Goal: Task Accomplishment & Management: Use online tool/utility

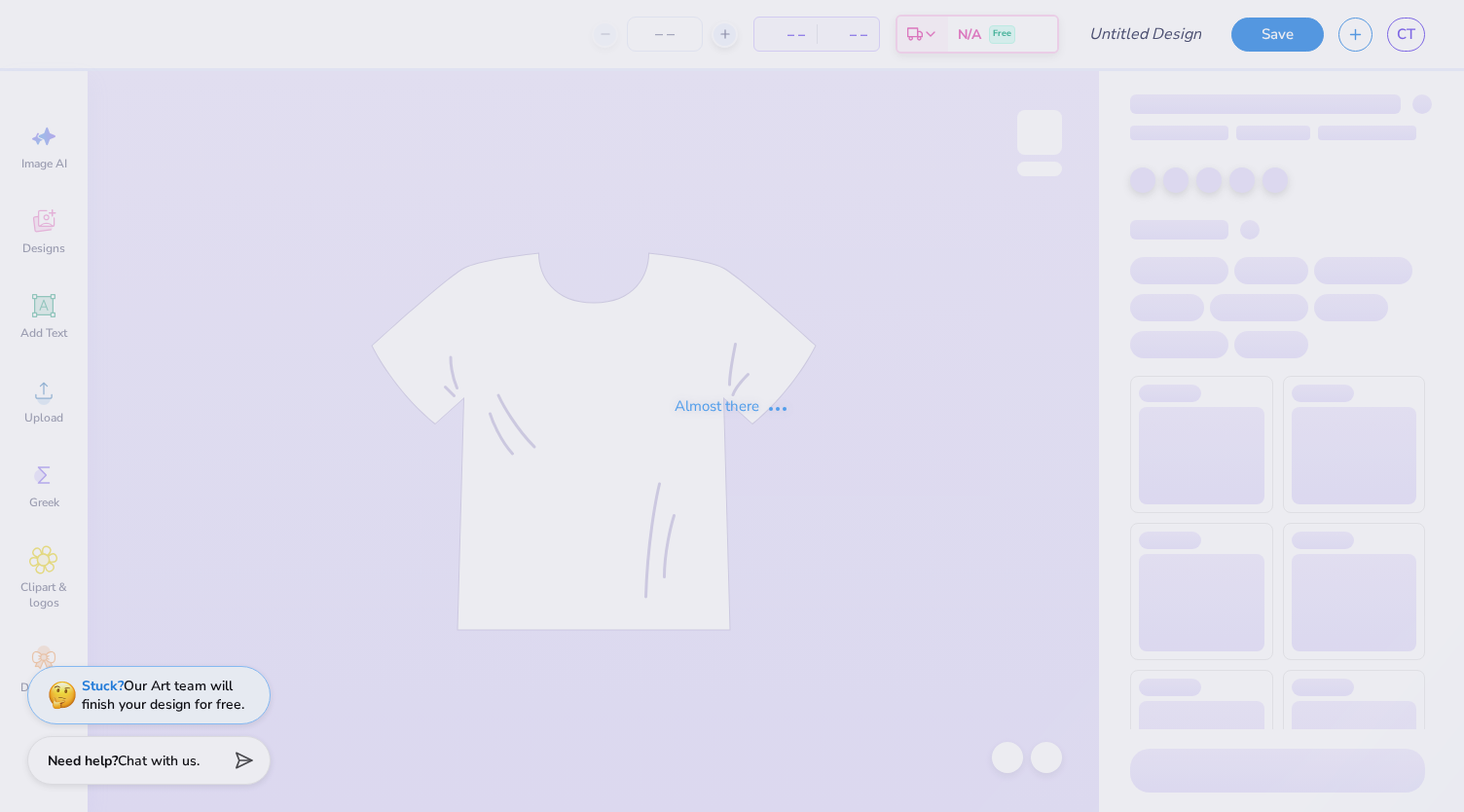
type input "DBRS Mockneck"
type input "50"
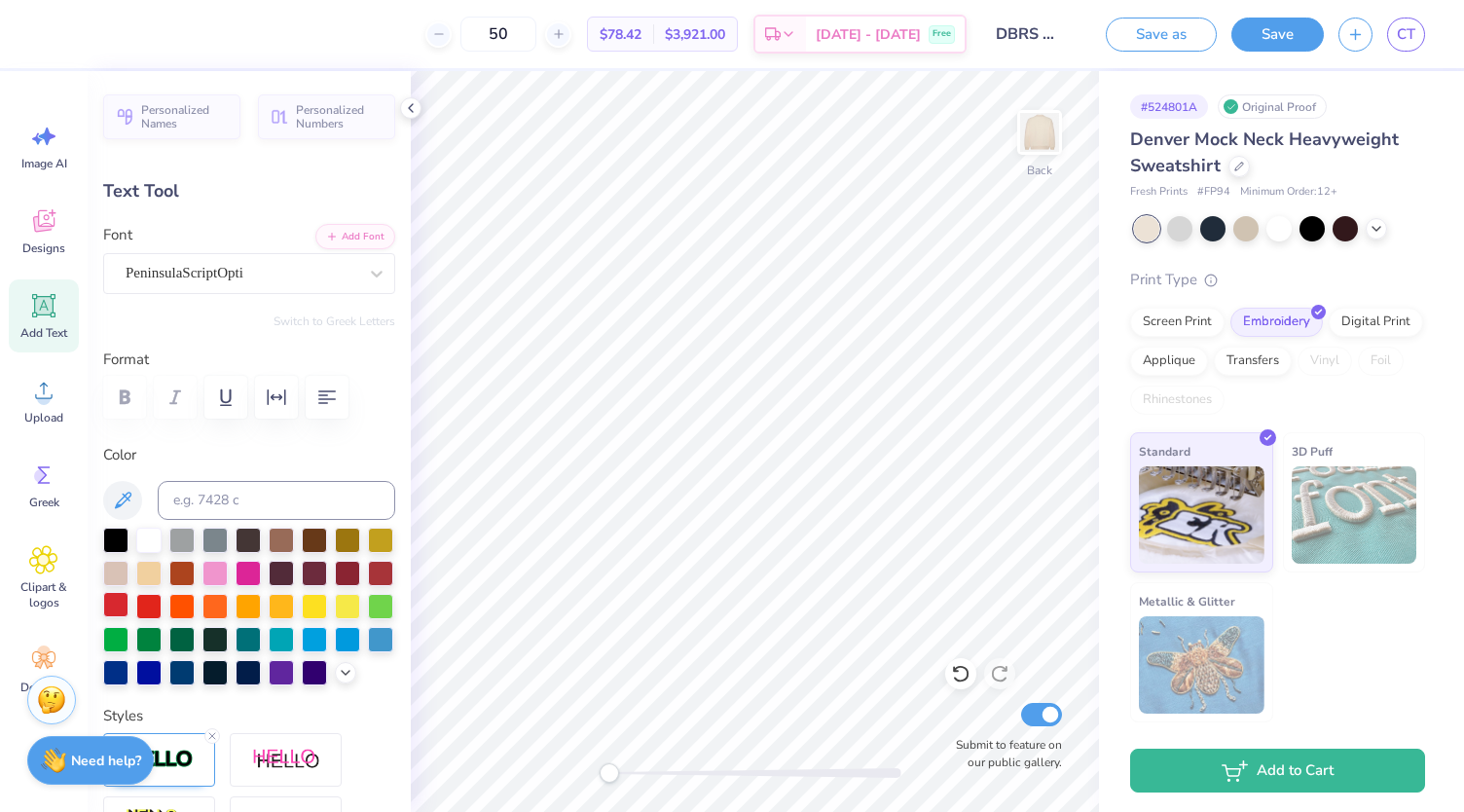
click at [128, 607] on div at bounding box center [116, 605] width 25 height 25
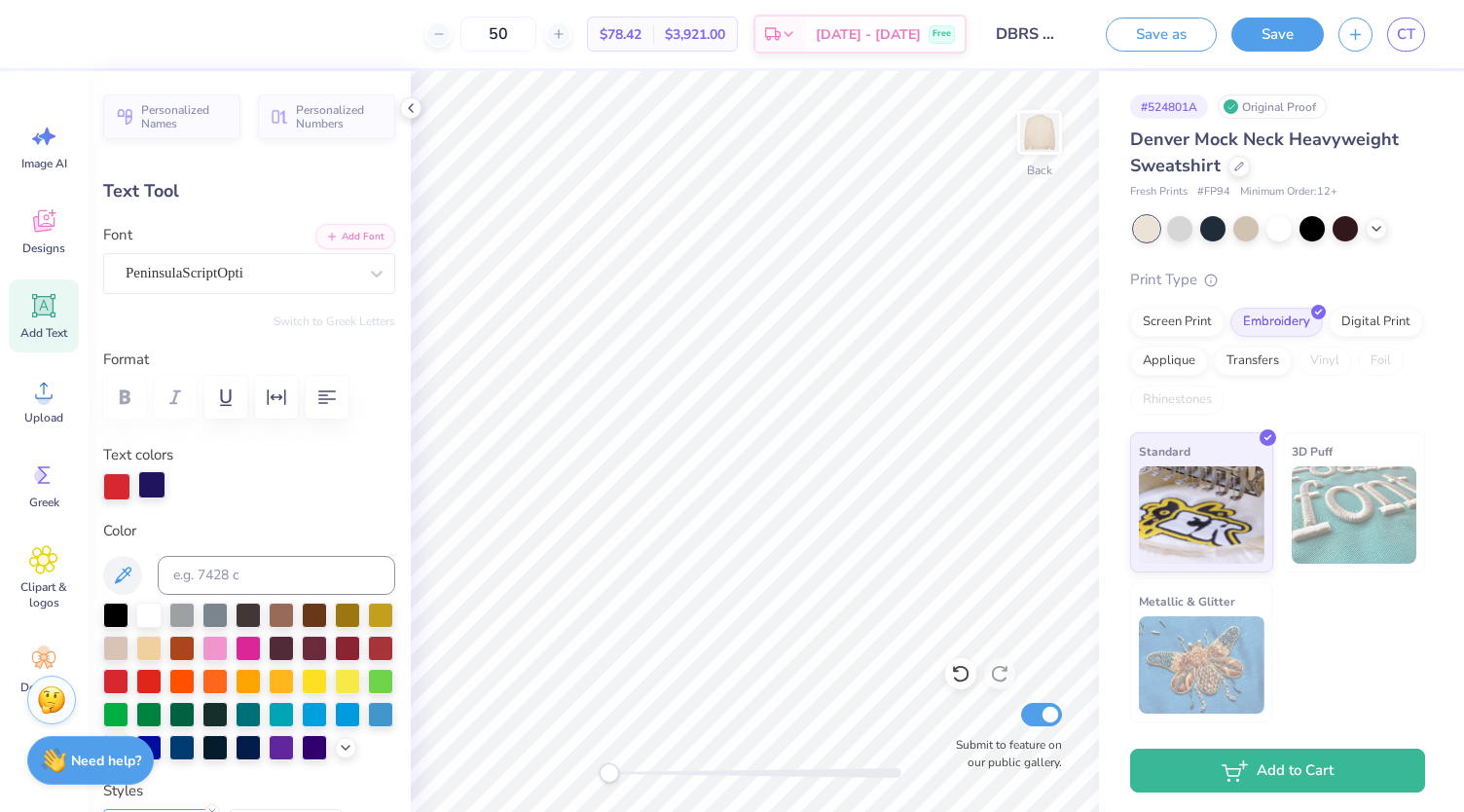
click at [138, 476] on div at bounding box center [151, 485] width 27 height 27
click at [128, 677] on div at bounding box center [116, 679] width 25 height 25
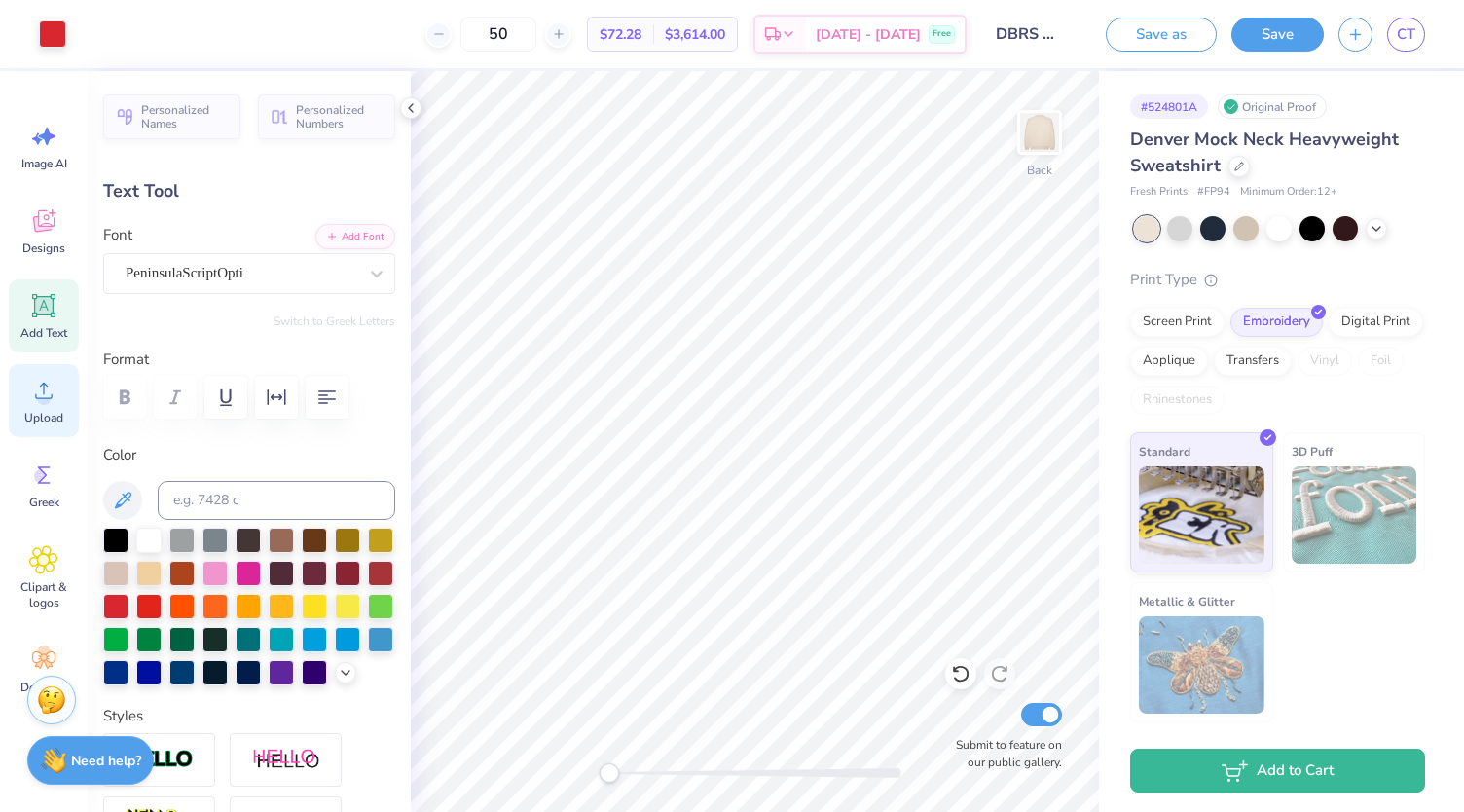
click at [34, 416] on span "Upload" at bounding box center [44, 417] width 39 height 16
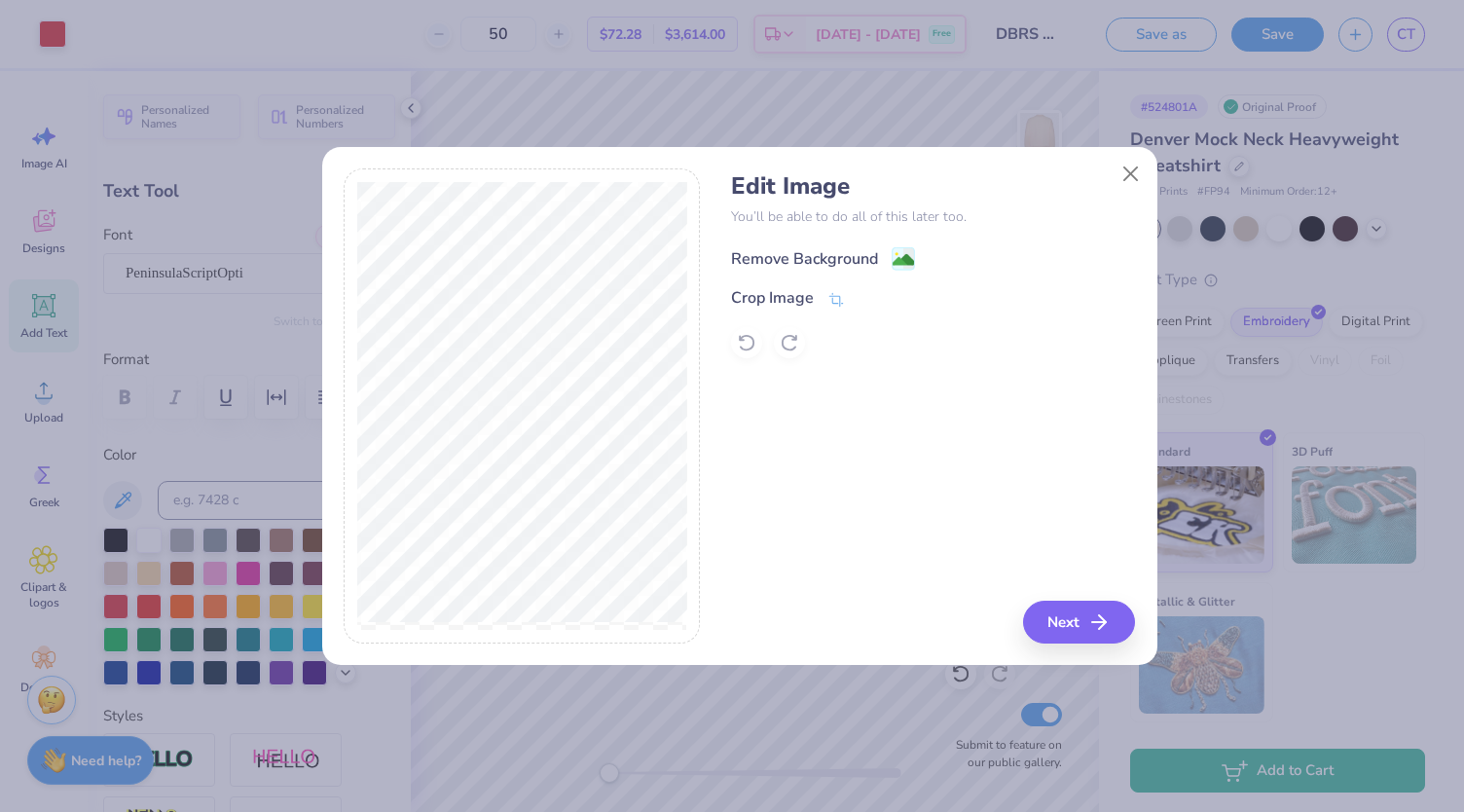
click at [866, 248] on div "Remove Background" at bounding box center [804, 259] width 147 height 23
click at [1098, 623] on icon "button" at bounding box center [1104, 621] width 23 height 23
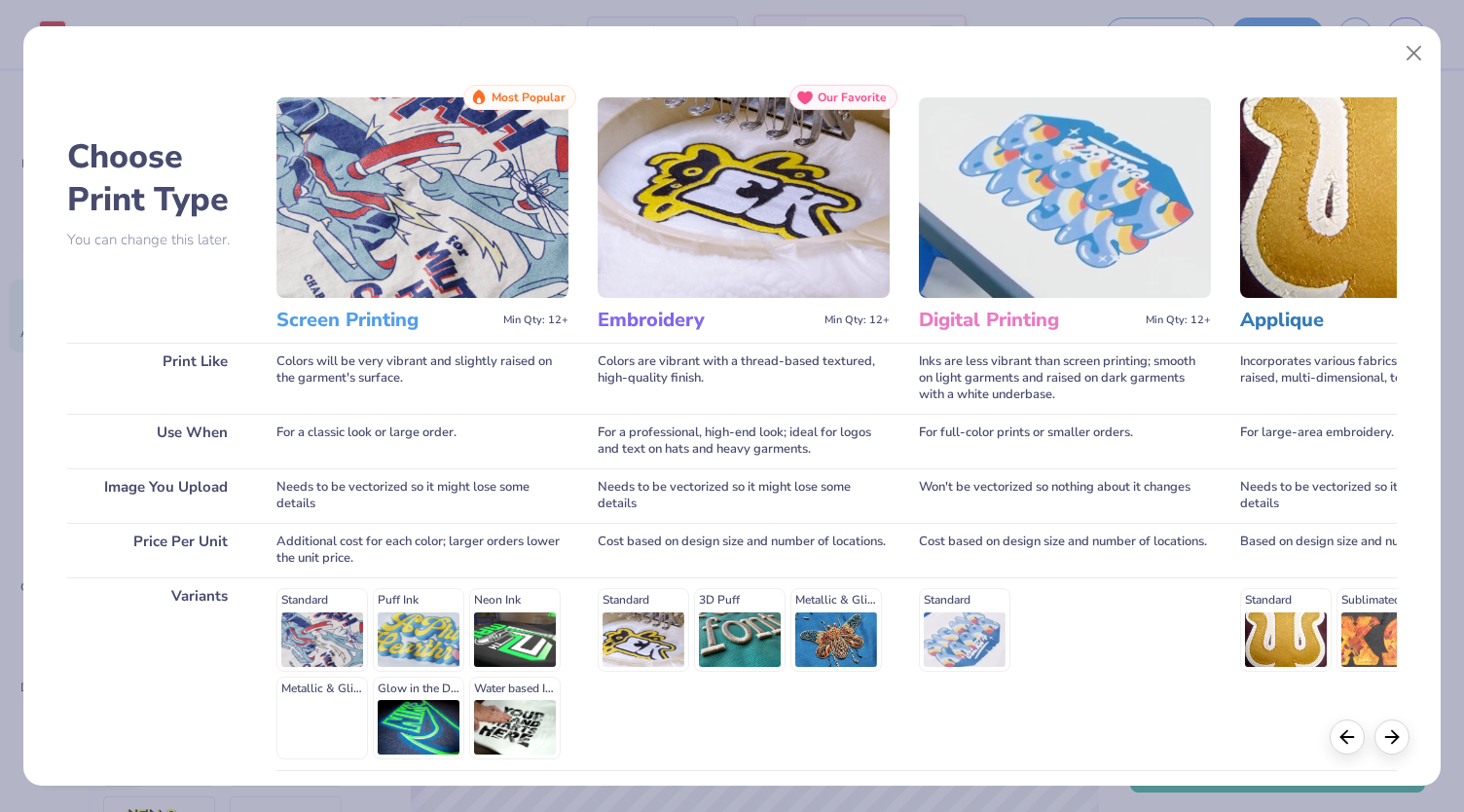
scroll to position [157, 0]
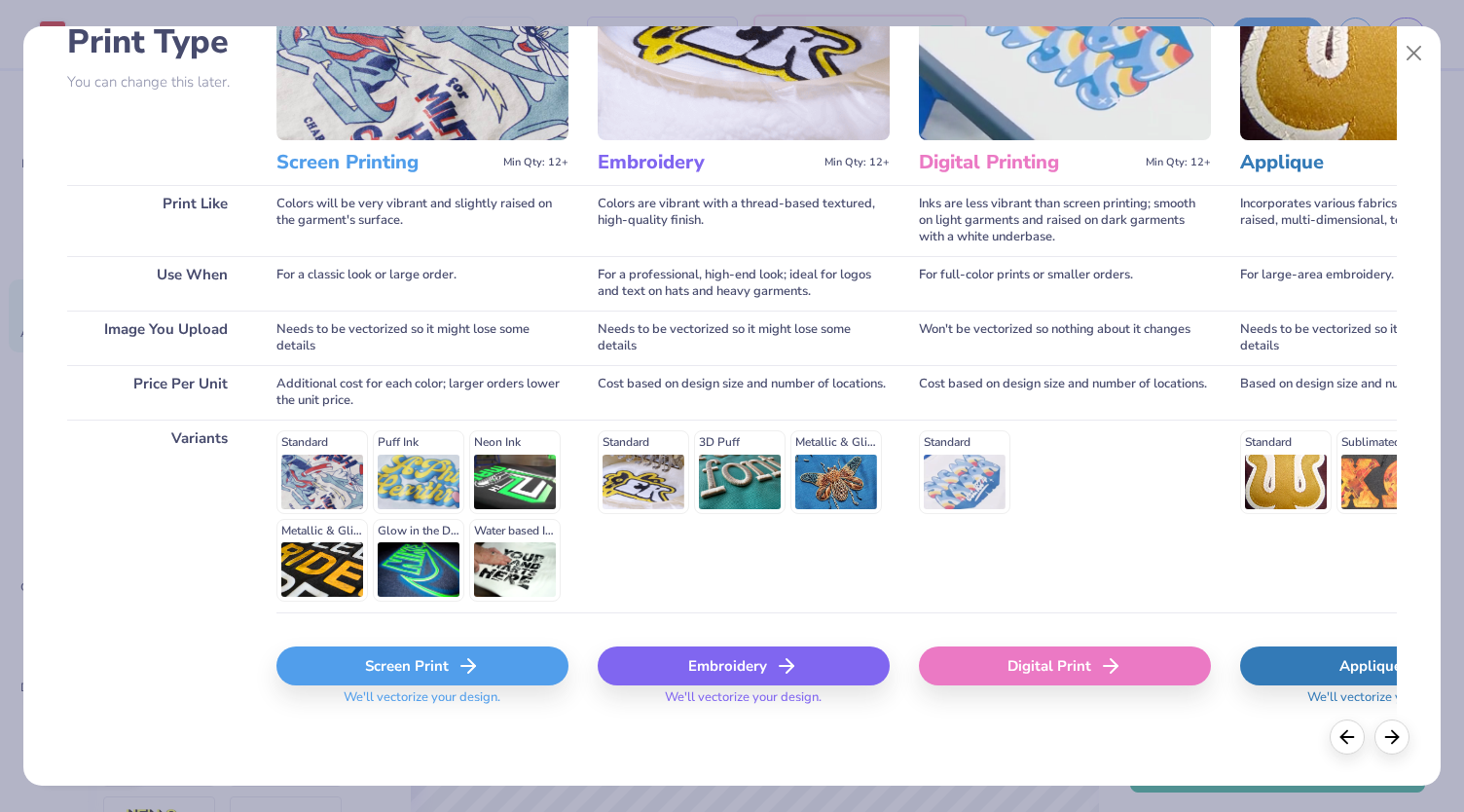
click at [442, 660] on div "Screen Print" at bounding box center [422, 665] width 292 height 39
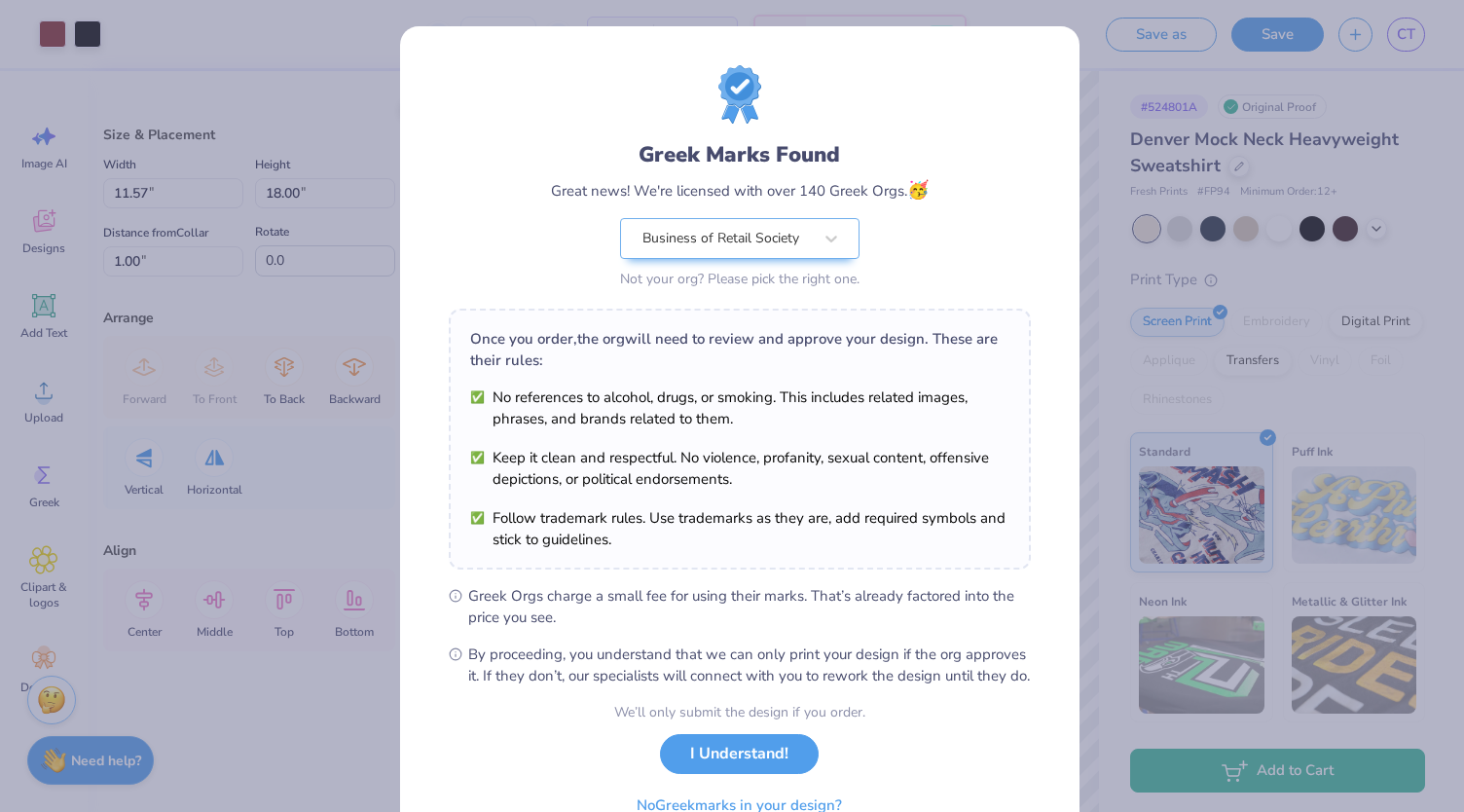
click at [704, 374] on body "Art colors 50 $62.66 Per Item $3,133.00 Total Est. Delivery [DATE] - [DATE] Fre…" at bounding box center [732, 406] width 1464 height 812
type input "3.14"
type input "4.88"
click at [724, 792] on div "We’ll only submit the design if you order. I Understand! No Greek marks in your…" at bounding box center [739, 762] width 251 height 122
click at [728, 769] on button "I Understand!" at bounding box center [739, 748] width 158 height 40
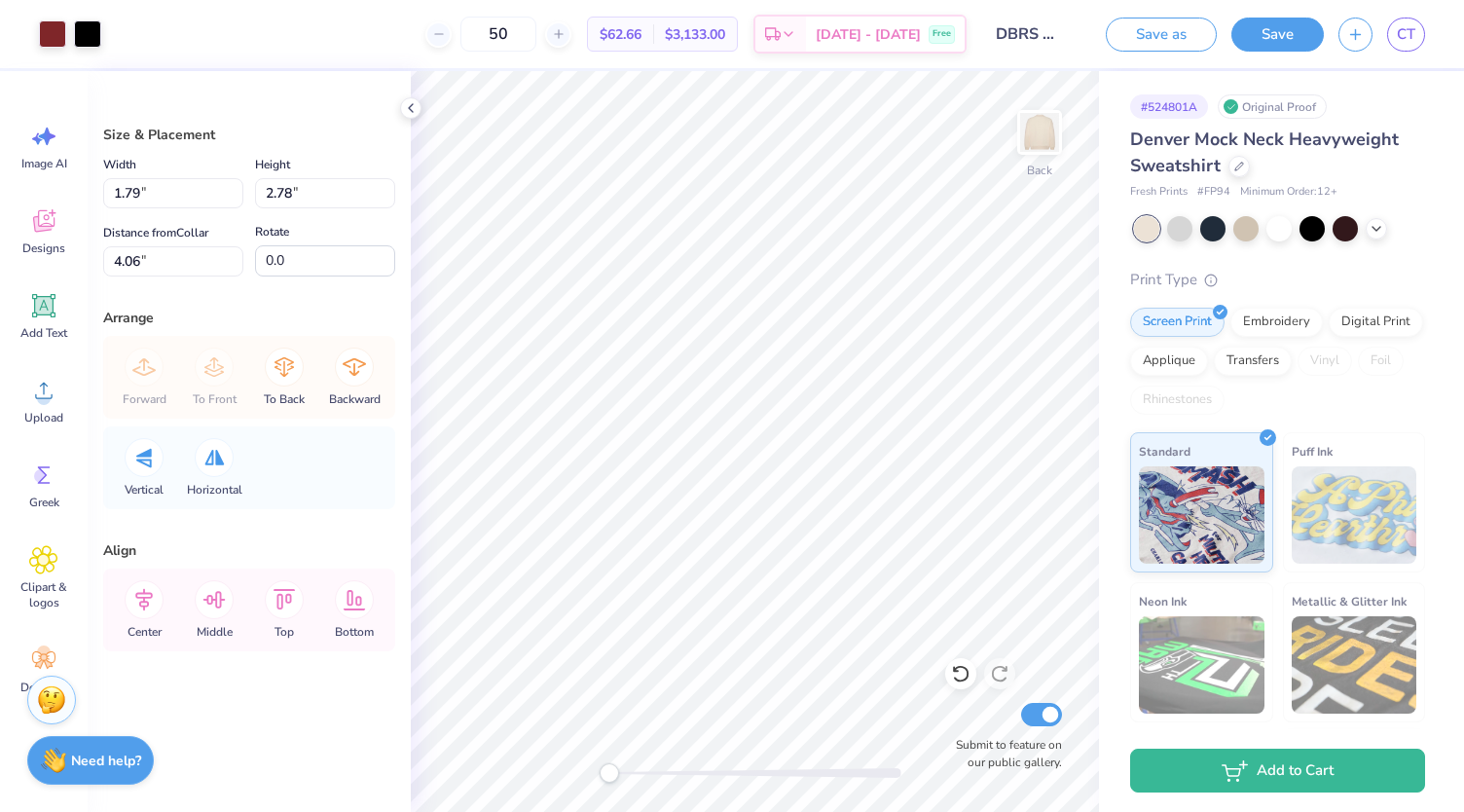
type input "1.79"
type input "2.78"
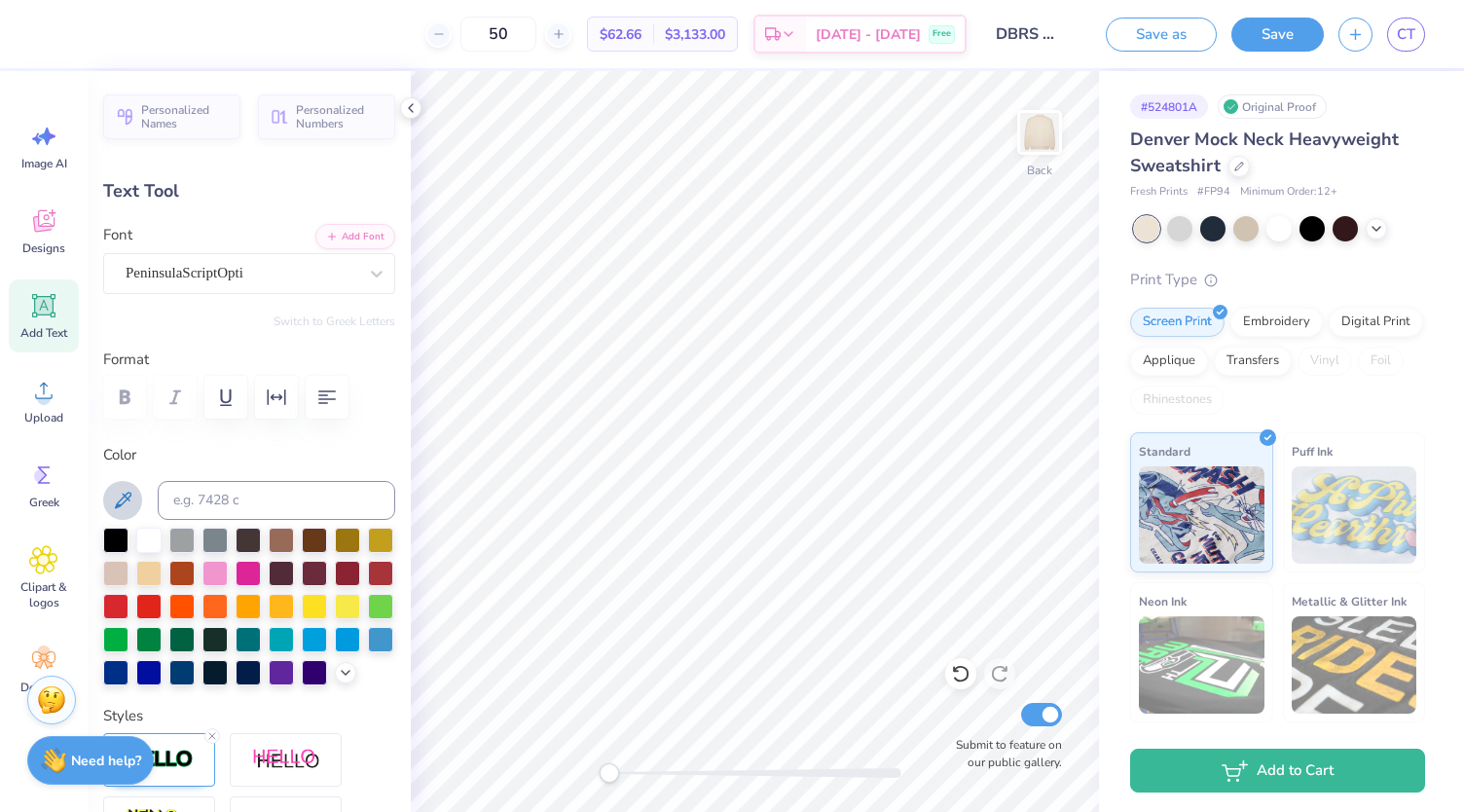
click at [117, 501] on icon at bounding box center [123, 500] width 23 height 23
click at [131, 497] on icon at bounding box center [123, 500] width 23 height 23
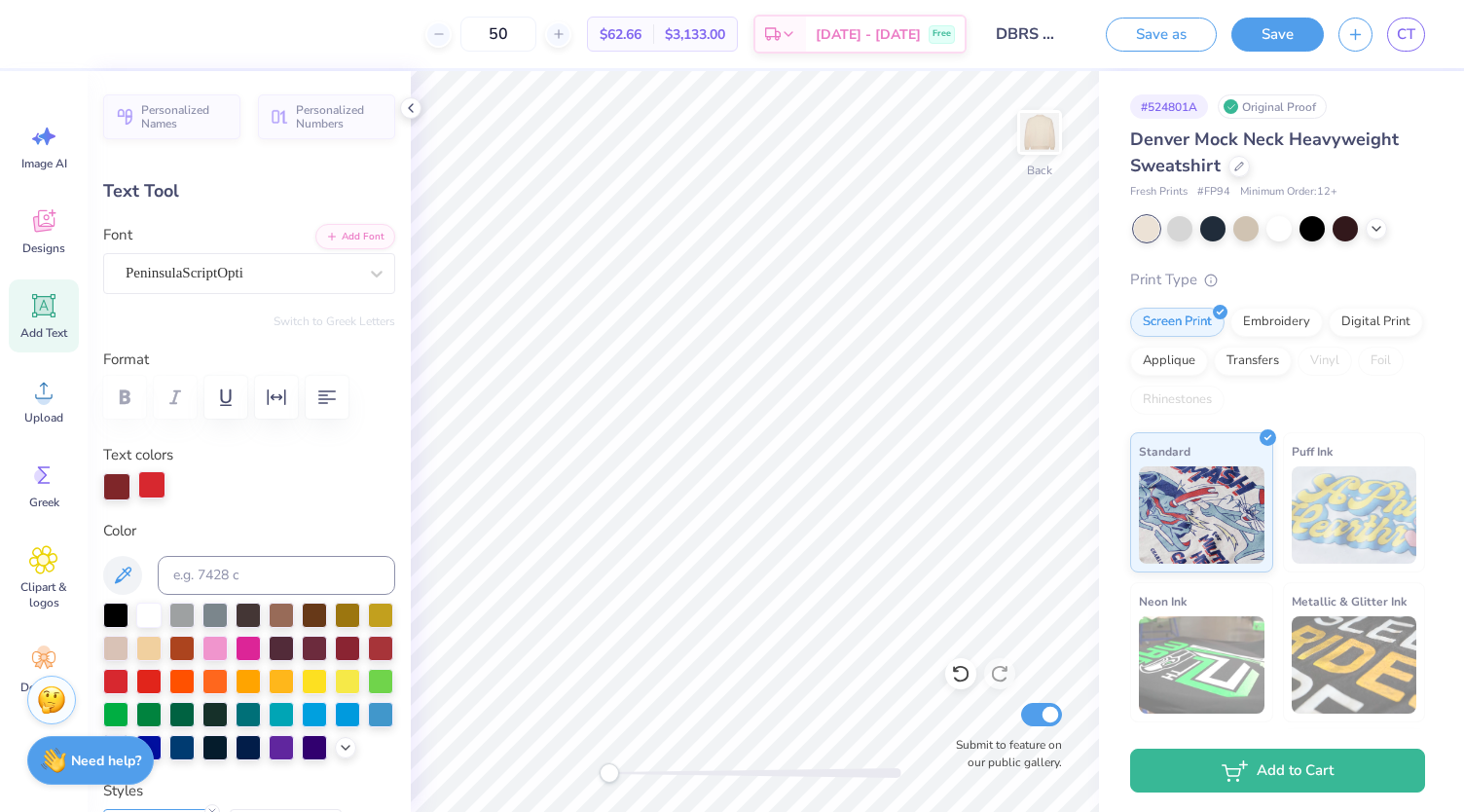
click at [147, 484] on div at bounding box center [151, 485] width 27 height 27
click at [126, 577] on icon at bounding box center [123, 576] width 23 height 23
type input "0.0"
click at [1273, 34] on button "Save" at bounding box center [1277, 31] width 93 height 34
